Goal: Task Accomplishment & Management: Manage account settings

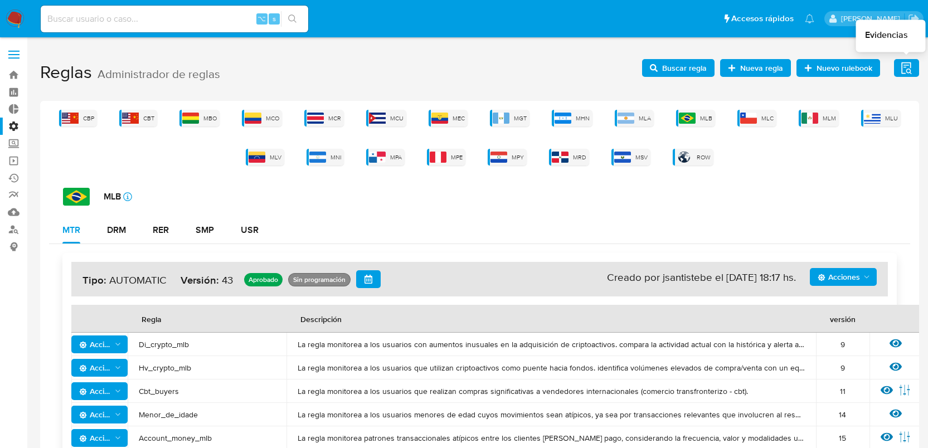
click at [908, 71] on icon "button" at bounding box center [907, 68] width 14 height 14
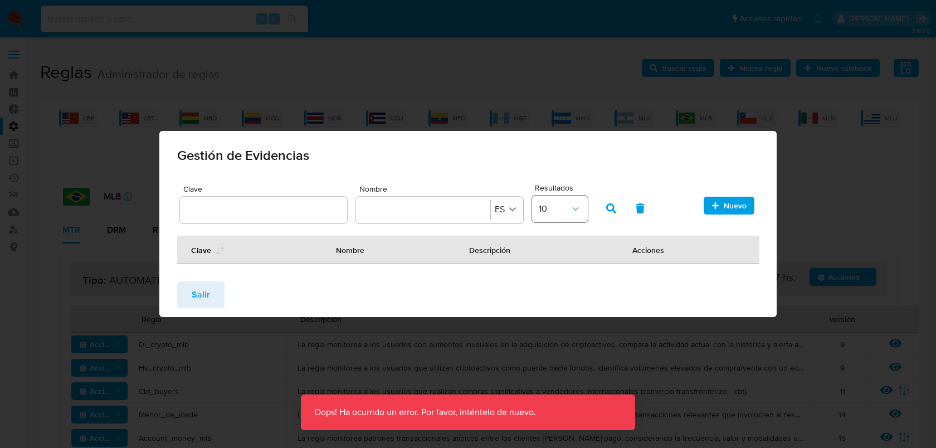
click at [565, 212] on span "10" at bounding box center [554, 208] width 31 height 11
click at [629, 166] on div "Gestión de Evidencias" at bounding box center [468, 153] width 618 height 45
click at [210, 299] on button "Salir" at bounding box center [200, 294] width 47 height 27
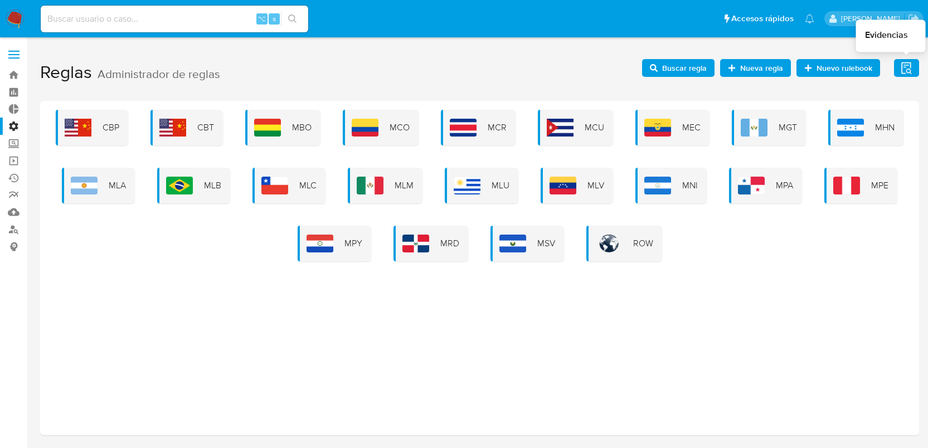
click at [910, 66] on icon "button" at bounding box center [907, 68] width 14 height 14
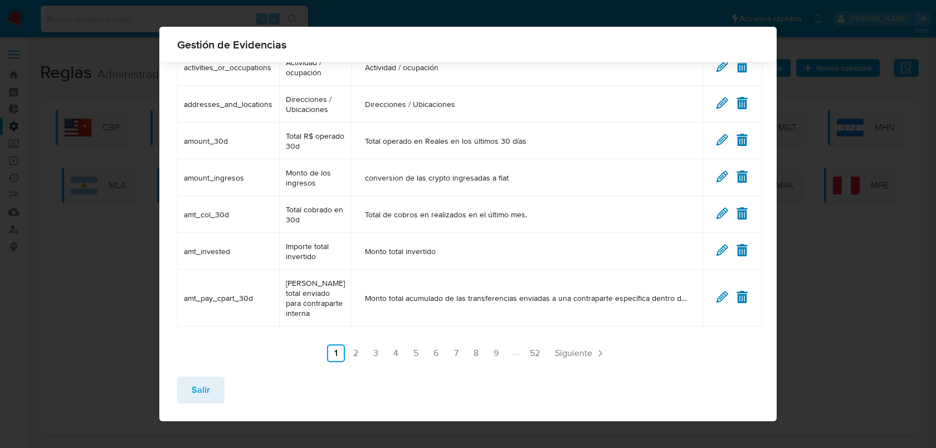
scroll to position [195, 0]
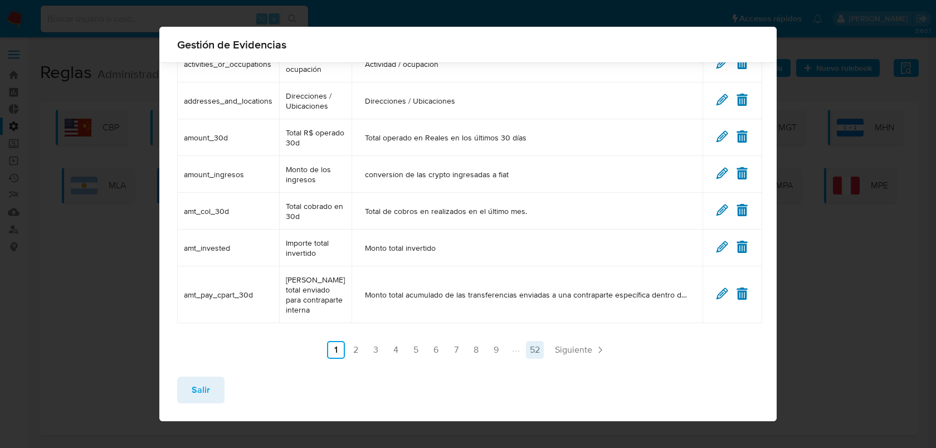
click at [536, 349] on link "52" at bounding box center [535, 350] width 18 height 18
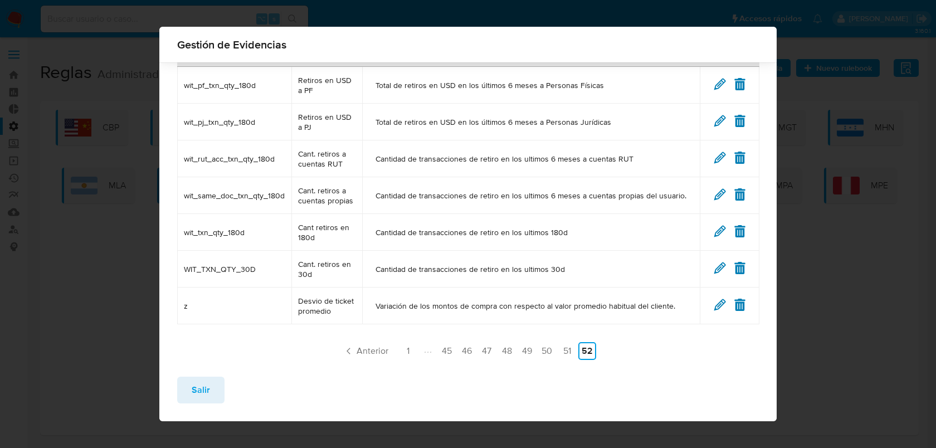
scroll to position [85, 0]
click at [405, 344] on link "1" at bounding box center [409, 350] width 18 height 18
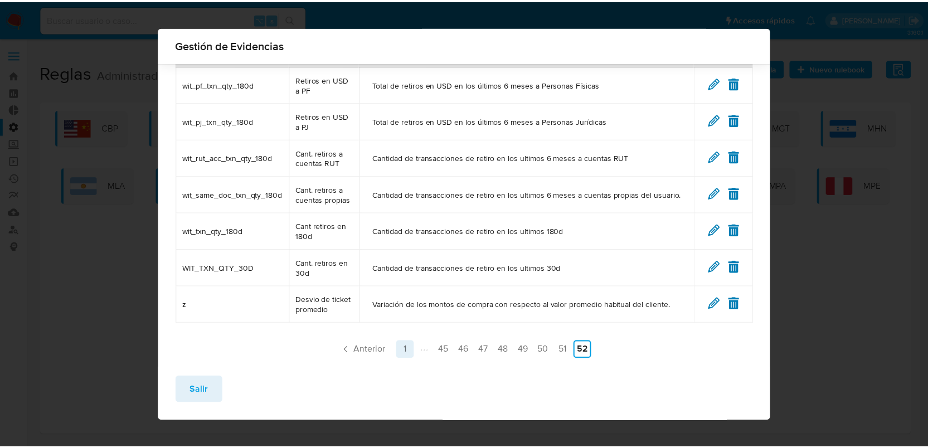
scroll to position [0, 0]
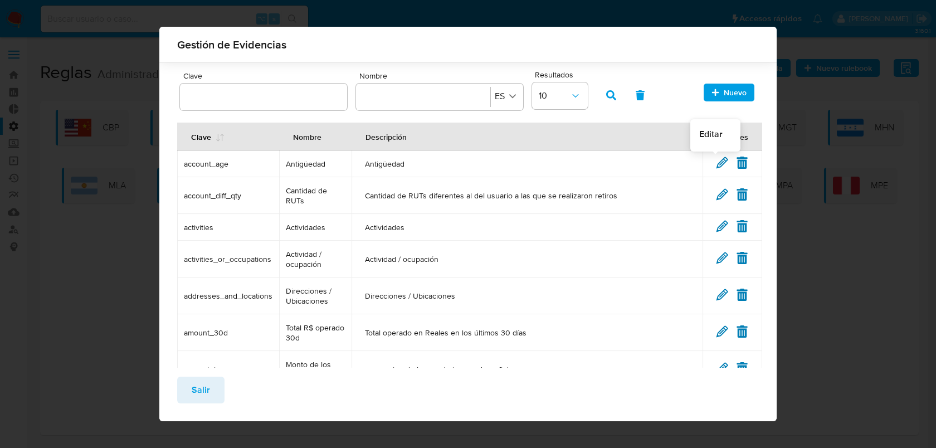
click at [716, 165] on icon at bounding box center [722, 163] width 12 height 12
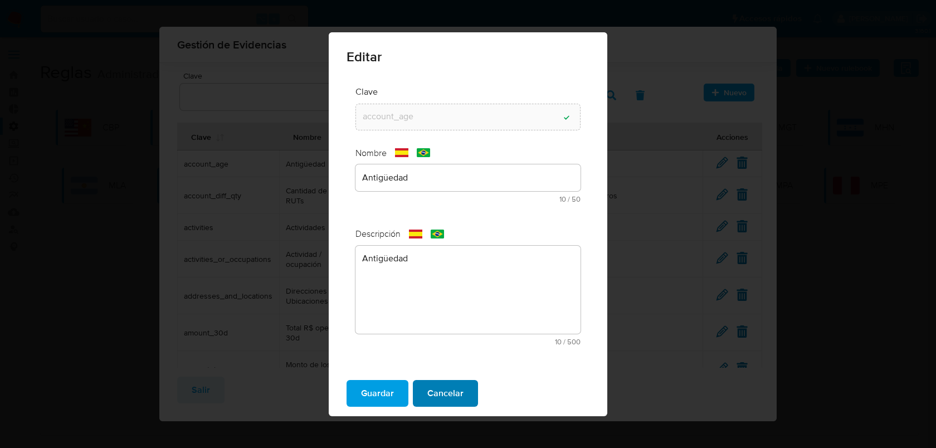
click at [450, 399] on span "Cancelar" at bounding box center [445, 393] width 36 height 25
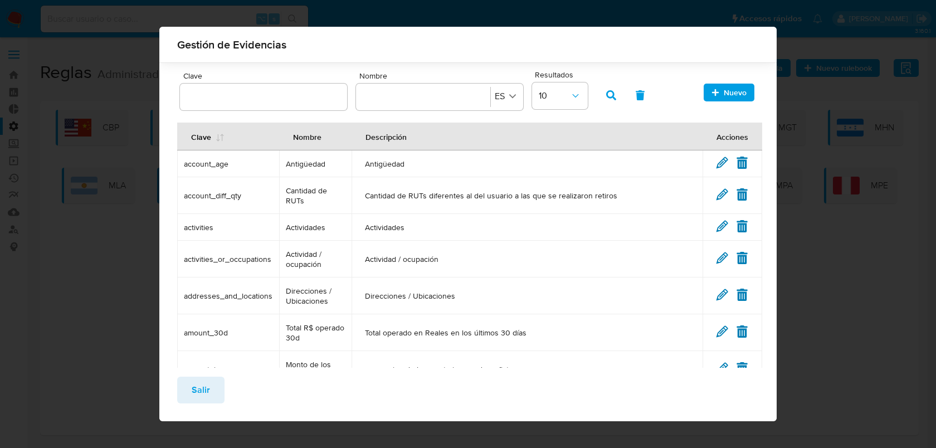
click at [187, 392] on button "Salir" at bounding box center [200, 390] width 47 height 27
